Goal: Find specific page/section: Find specific page/section

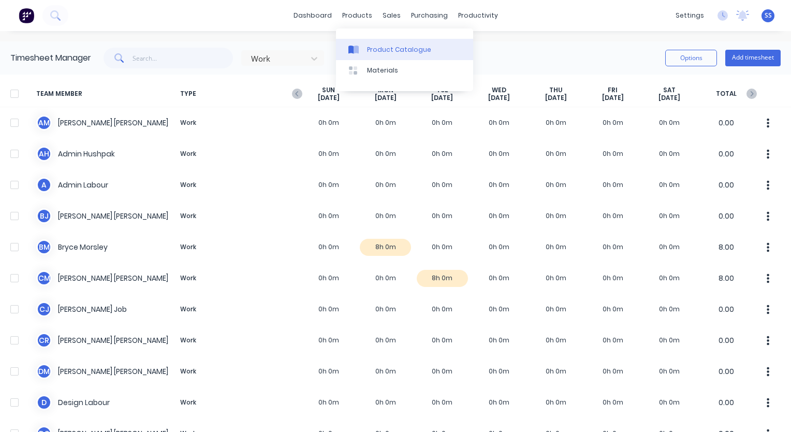
click at [367, 47] on div "Product Catalogue" at bounding box center [399, 49] width 64 height 9
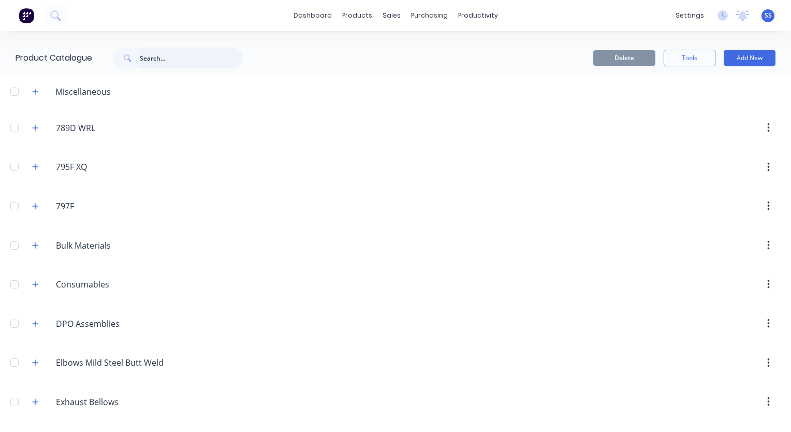
click at [184, 61] on input "text" at bounding box center [191, 58] width 102 height 21
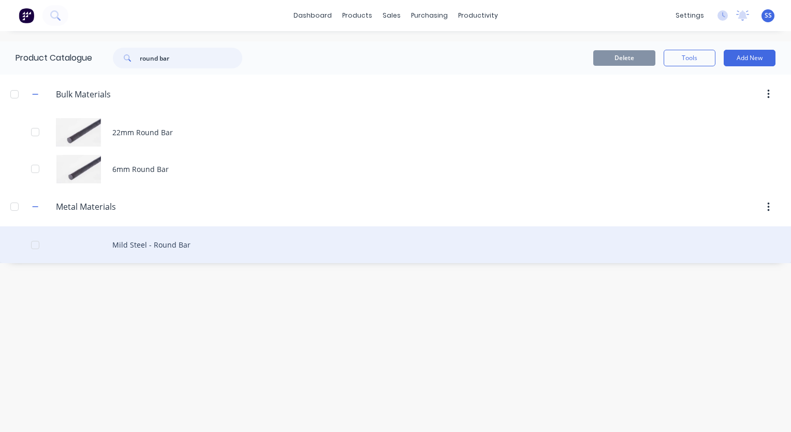
type input "round bar"
click at [131, 244] on div "Mild Steel - Round Bar" at bounding box center [395, 244] width 791 height 37
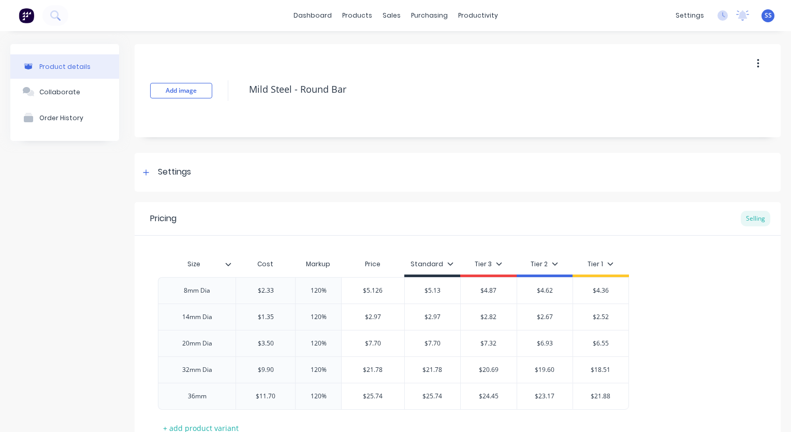
type textarea "x"
click at [377, 44] on link "Product Catalogue" at bounding box center [404, 49] width 137 height 21
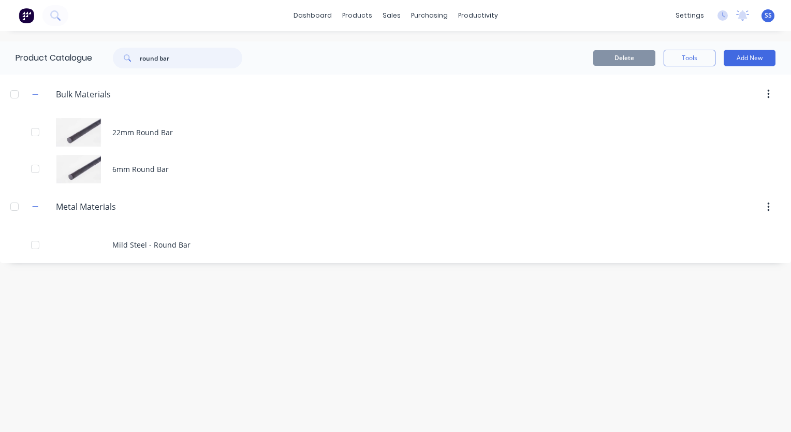
drag, startPoint x: 203, startPoint y: 63, endPoint x: 95, endPoint y: 59, distance: 107.7
click at [97, 59] on div "round bar" at bounding box center [175, 58] width 166 height 21
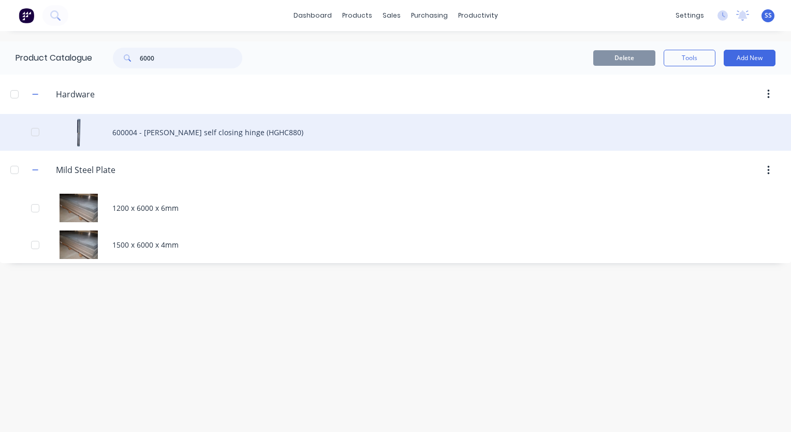
type input "6000"
click at [193, 131] on div "600004 - [PERSON_NAME] self closing hinge (HGHC880)" at bounding box center [395, 132] width 791 height 37
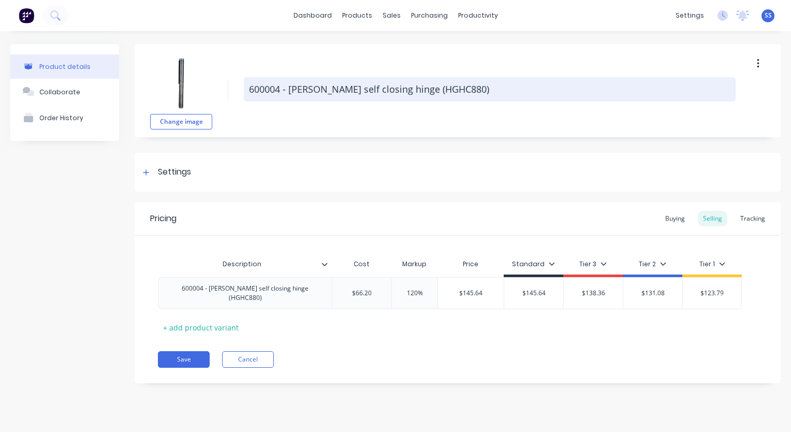
click at [342, 95] on textarea "600004 - [PERSON_NAME] self closing hinge (HGHC880)" at bounding box center [490, 89] width 492 height 24
drag, startPoint x: 451, startPoint y: 90, endPoint x: 292, endPoint y: 92, distance: 159.4
click at [292, 92] on textarea "600004 - [PERSON_NAME] self closing hinge (HGHC880)" at bounding box center [490, 89] width 492 height 24
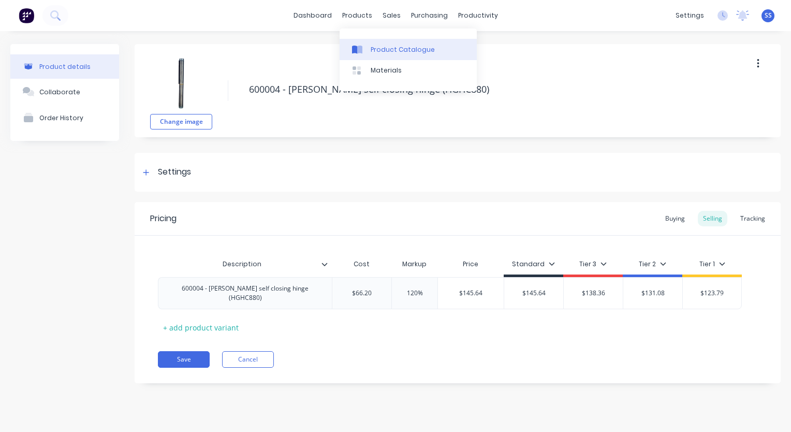
type textarea "x"
click at [374, 44] on link "Product Catalogue" at bounding box center [408, 49] width 137 height 21
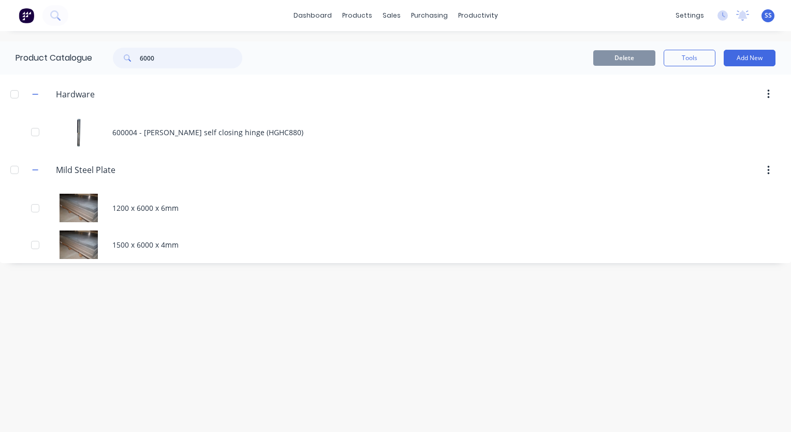
drag, startPoint x: 209, startPoint y: 59, endPoint x: 101, endPoint y: 61, distance: 108.2
click at [101, 61] on div "6000" at bounding box center [175, 58] width 166 height 21
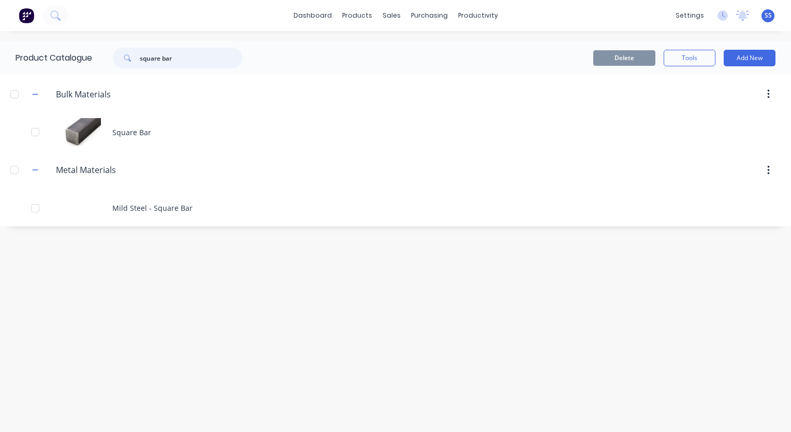
type input "square bar"
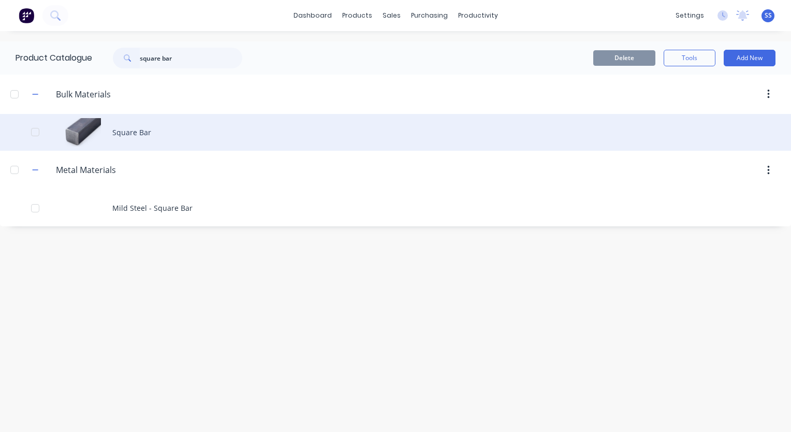
click at [127, 128] on div "Square Bar" at bounding box center [395, 132] width 791 height 37
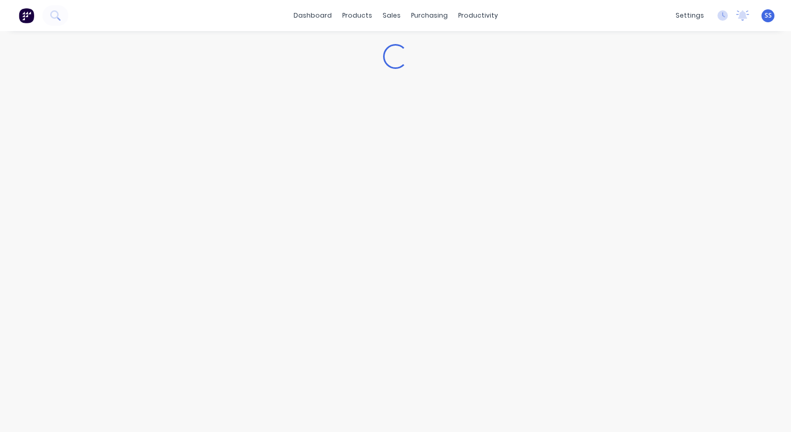
type textarea "x"
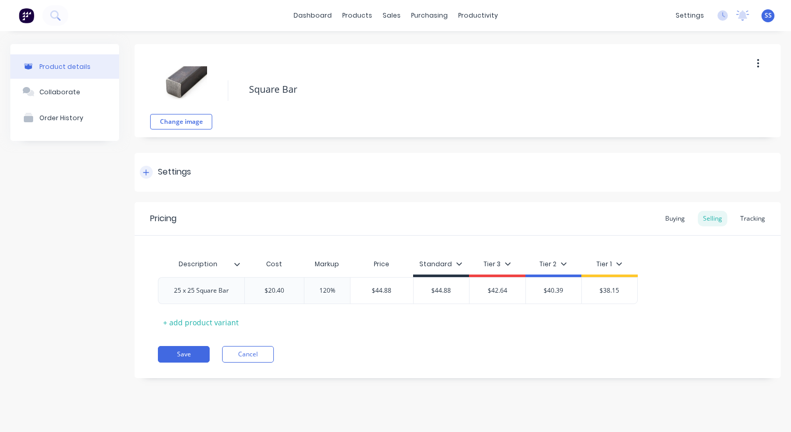
click at [147, 172] on icon at bounding box center [146, 172] width 6 height 7
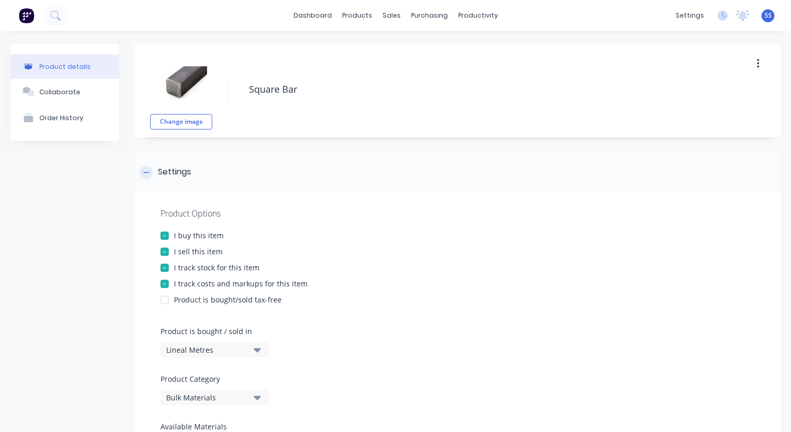
click at [143, 169] on div at bounding box center [146, 172] width 13 height 13
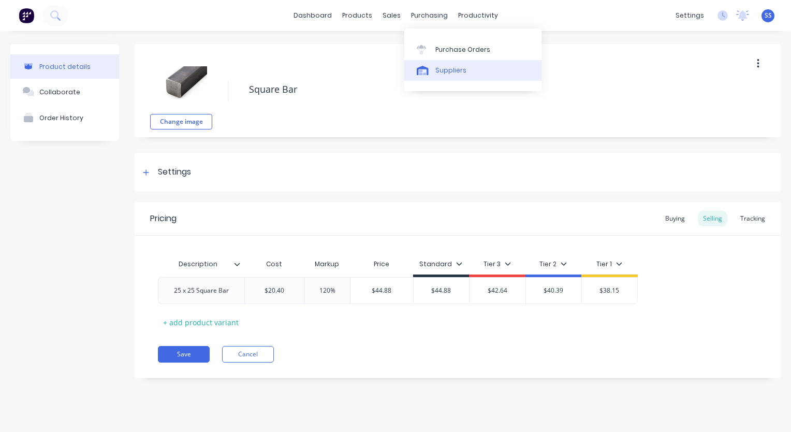
click at [448, 67] on div "Suppliers" at bounding box center [450, 70] width 31 height 9
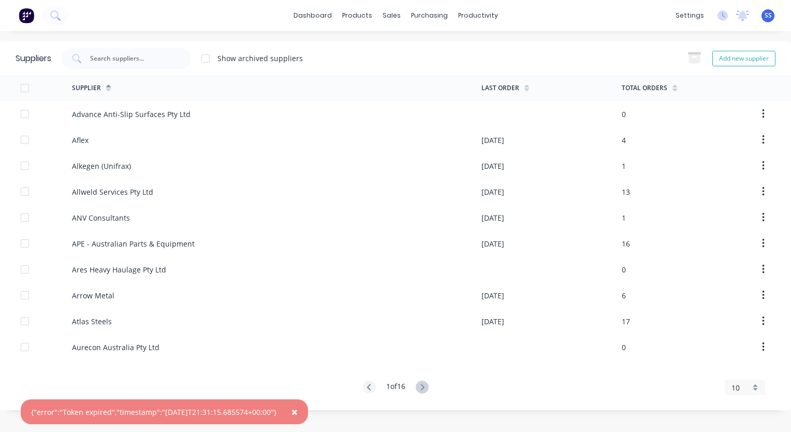
click at [105, 16] on div "dashboard products sales purchasing productivity dashboard products Product Cat…" at bounding box center [395, 15] width 791 height 31
click at [144, 56] on input "text" at bounding box center [132, 58] width 86 height 10
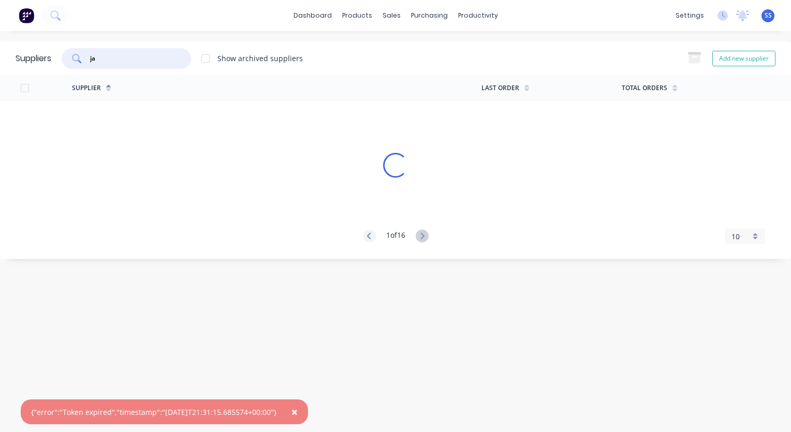
type input "[PERSON_NAME]"
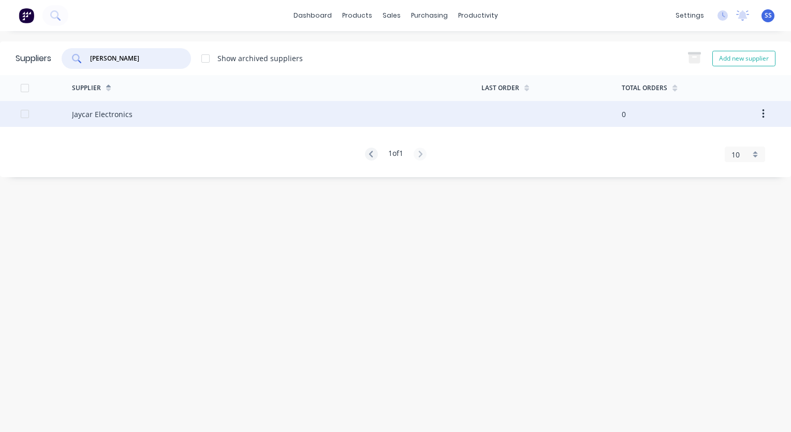
type input "[PERSON_NAME]"
click at [120, 114] on div "Jaycar Electronics" at bounding box center [102, 114] width 61 height 11
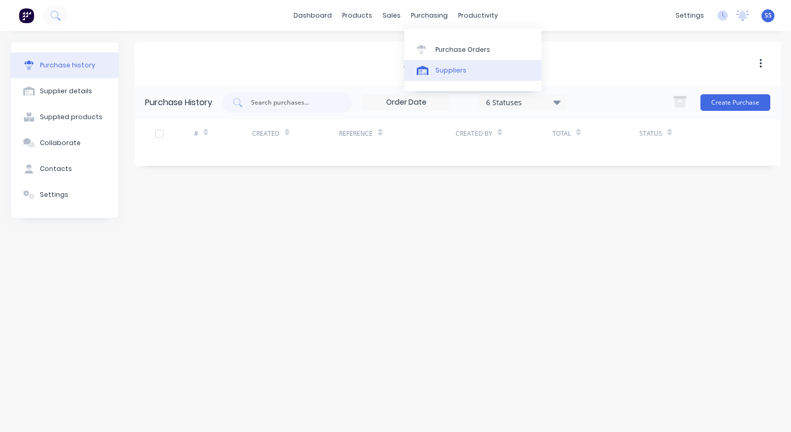
click at [439, 67] on div "Suppliers" at bounding box center [450, 70] width 31 height 9
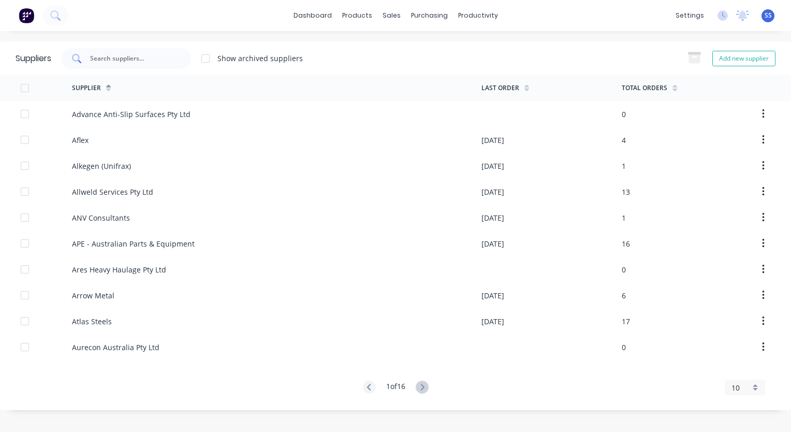
click at [142, 53] on input "text" at bounding box center [132, 58] width 86 height 10
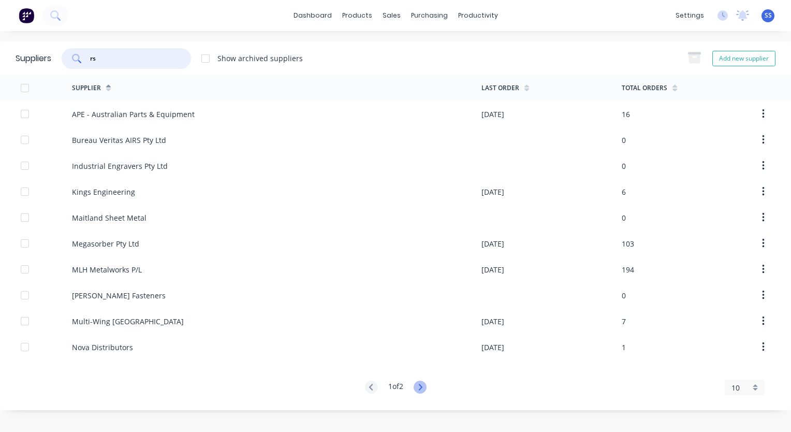
type input "rs"
click at [424, 388] on icon at bounding box center [420, 386] width 13 height 13
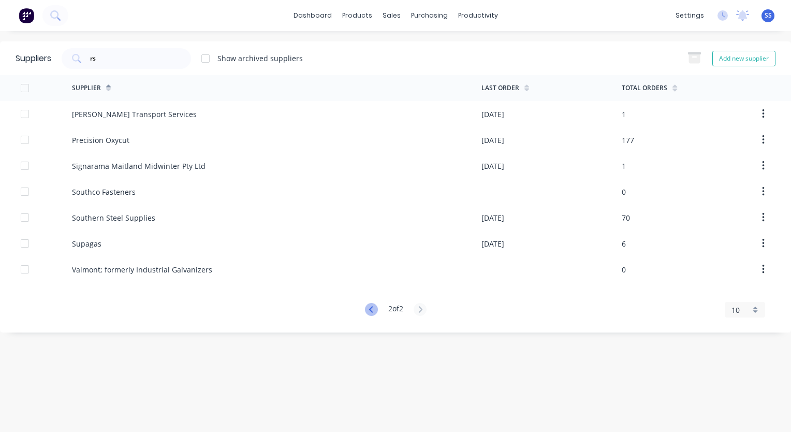
click at [369, 314] on icon at bounding box center [371, 309] width 13 height 13
